Goal: Task Accomplishment & Management: Manage account settings

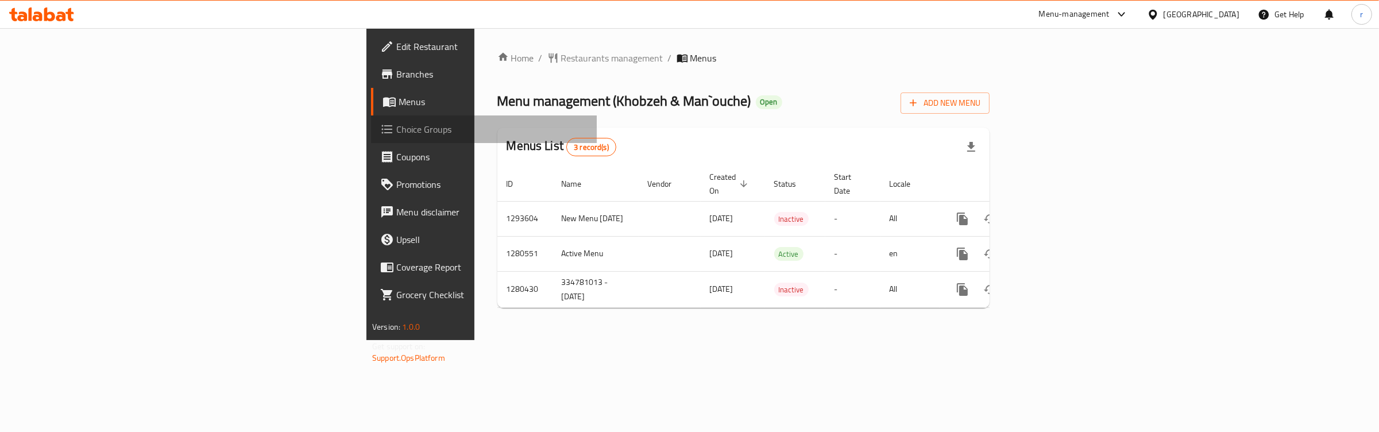
click at [396, 122] on span "Choice Groups" at bounding box center [491, 129] width 191 height 14
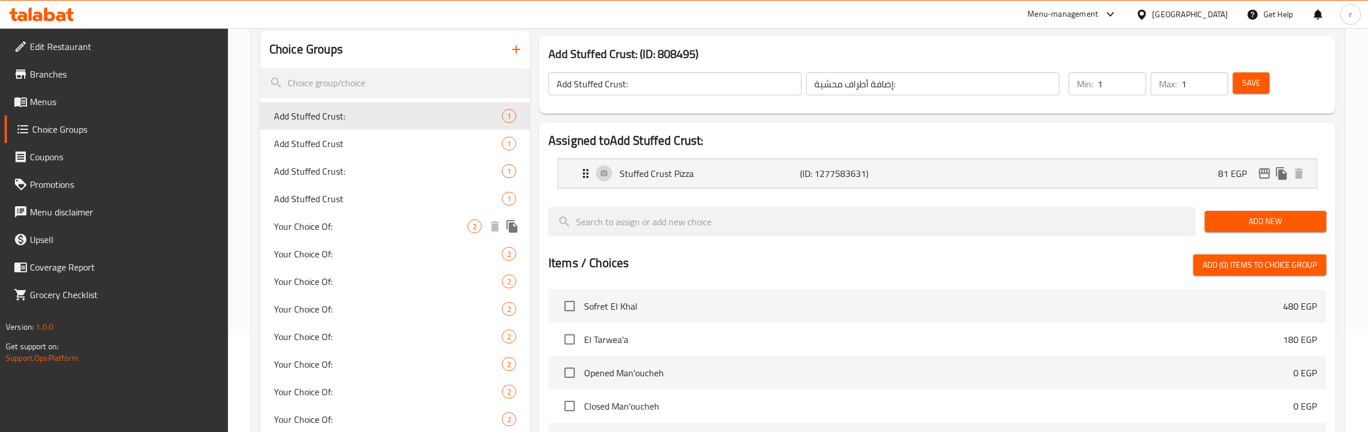
scroll to position [337, 0]
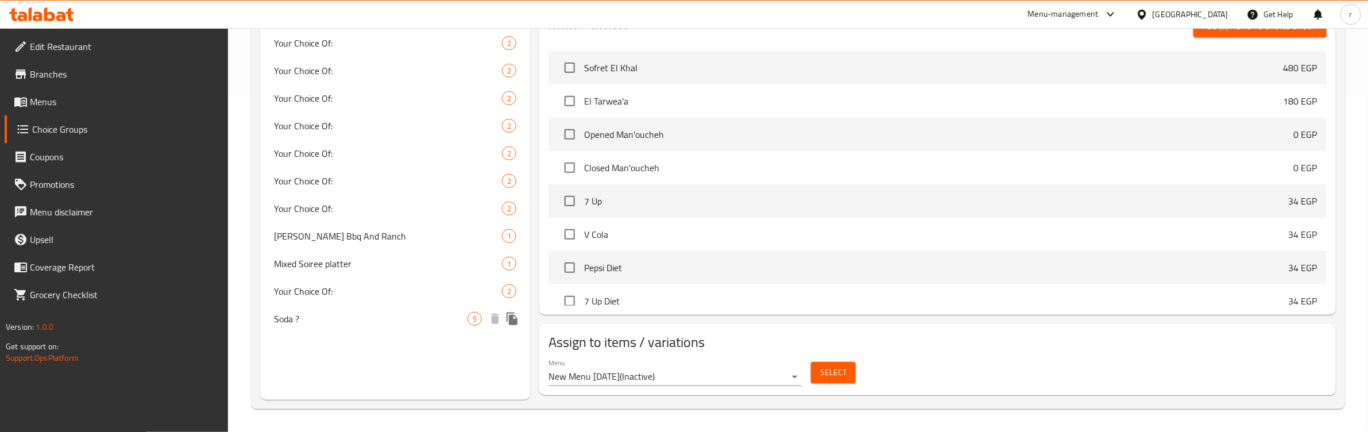
click at [339, 319] on span "Soda ?" at bounding box center [371, 319] width 194 height 14
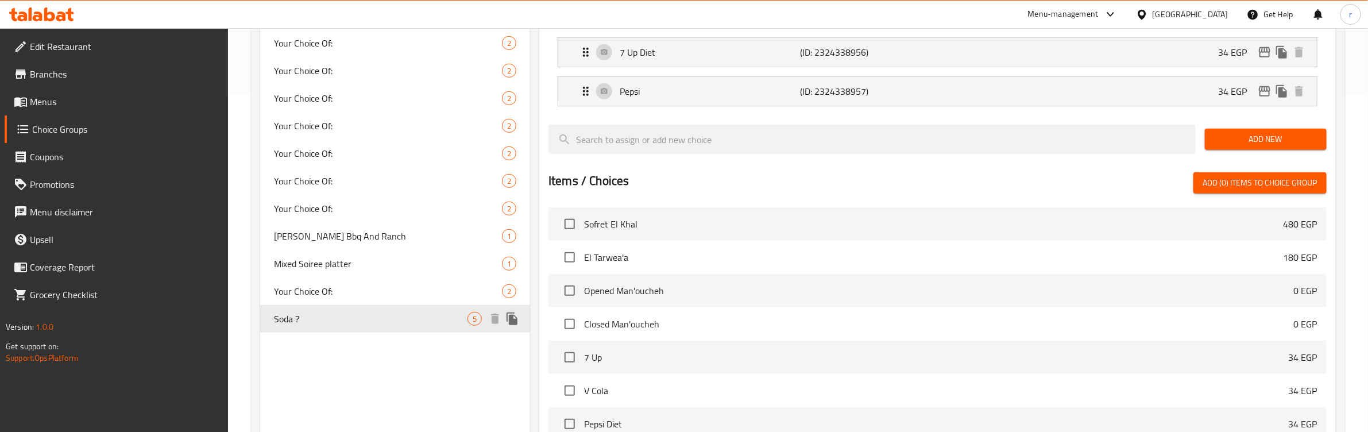
type input "Soda ?"
type input "صودا ؟"
type input "0"
type input "5"
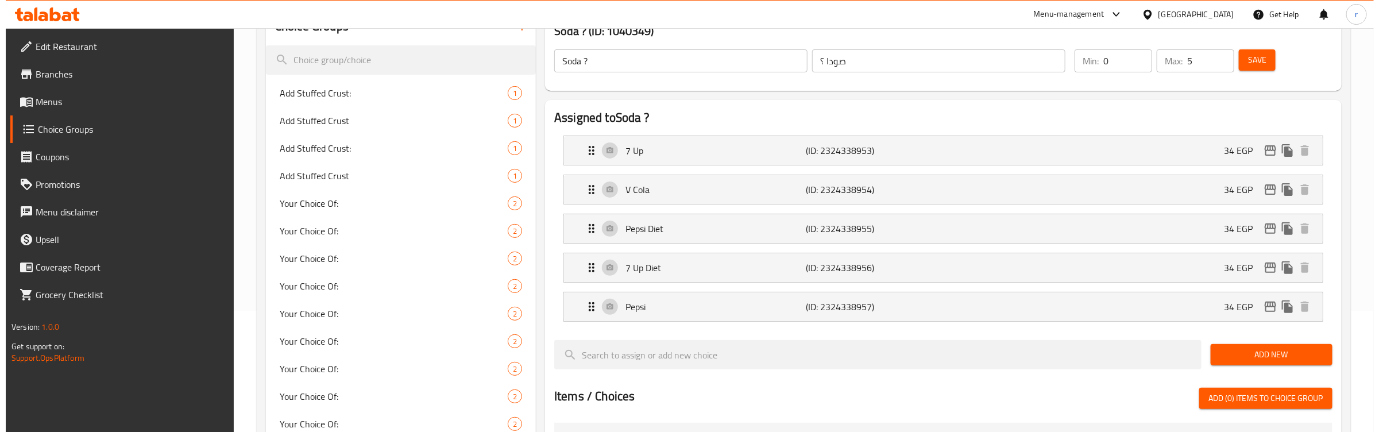
scroll to position [0, 0]
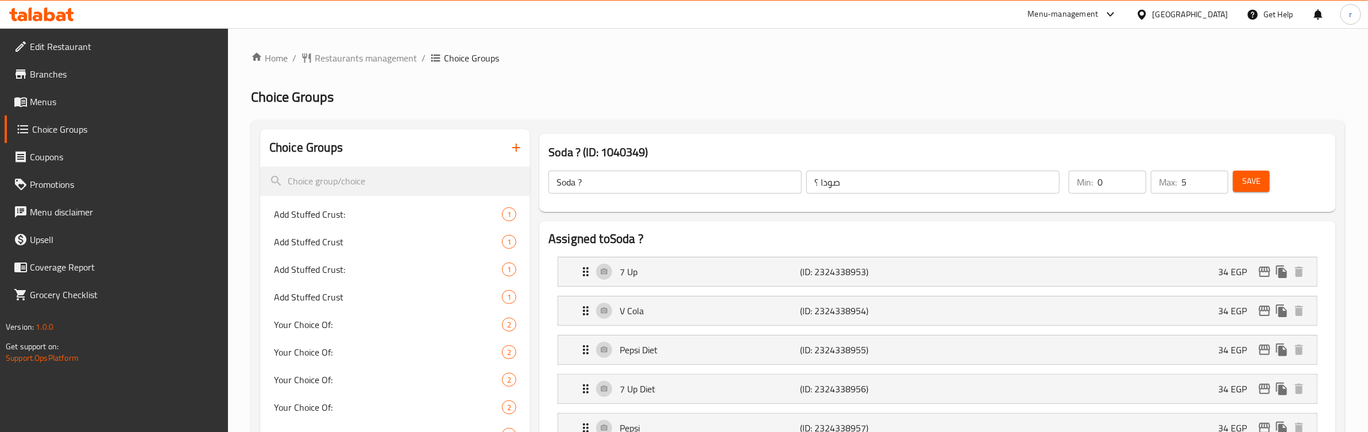
click at [797, 99] on h2 "Choice Groups" at bounding box center [798, 97] width 1094 height 18
click at [570, 60] on ol "Home / Restaurants management / Choice Groups" at bounding box center [798, 58] width 1094 height 14
click at [354, 56] on span "Restaurants management" at bounding box center [366, 58] width 102 height 14
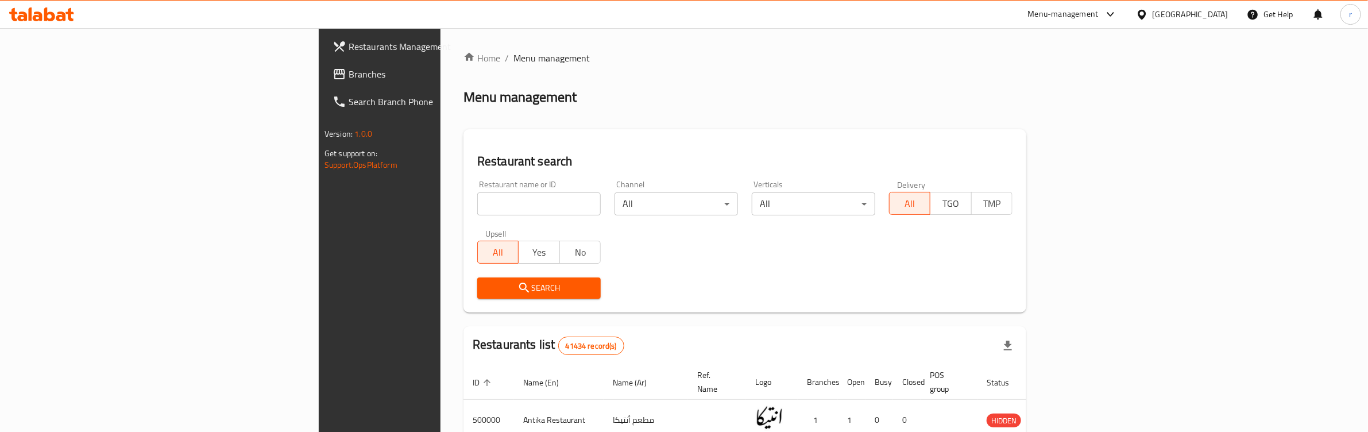
click at [349, 75] on span "Branches" at bounding box center [444, 74] width 190 height 14
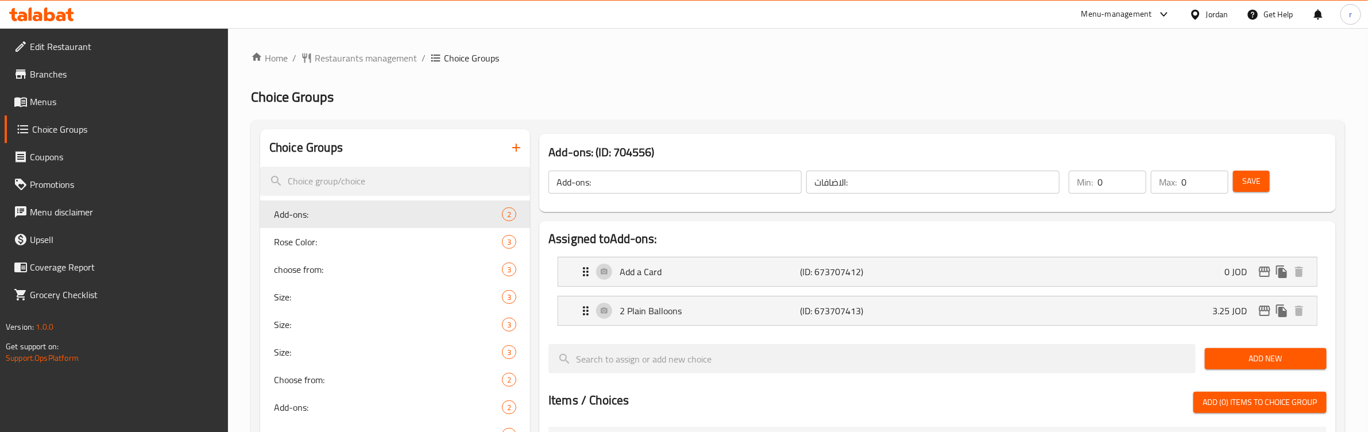
click at [329, 59] on span "Restaurants management" at bounding box center [366, 58] width 102 height 14
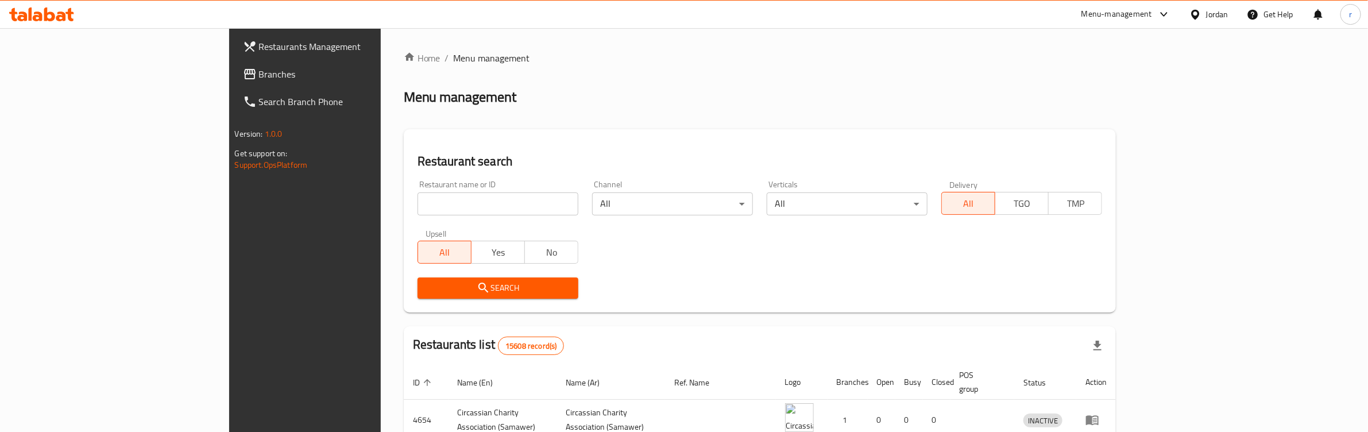
click at [259, 76] on span "Branches" at bounding box center [354, 74] width 190 height 14
